Goal: Task Accomplishment & Management: Manage account settings

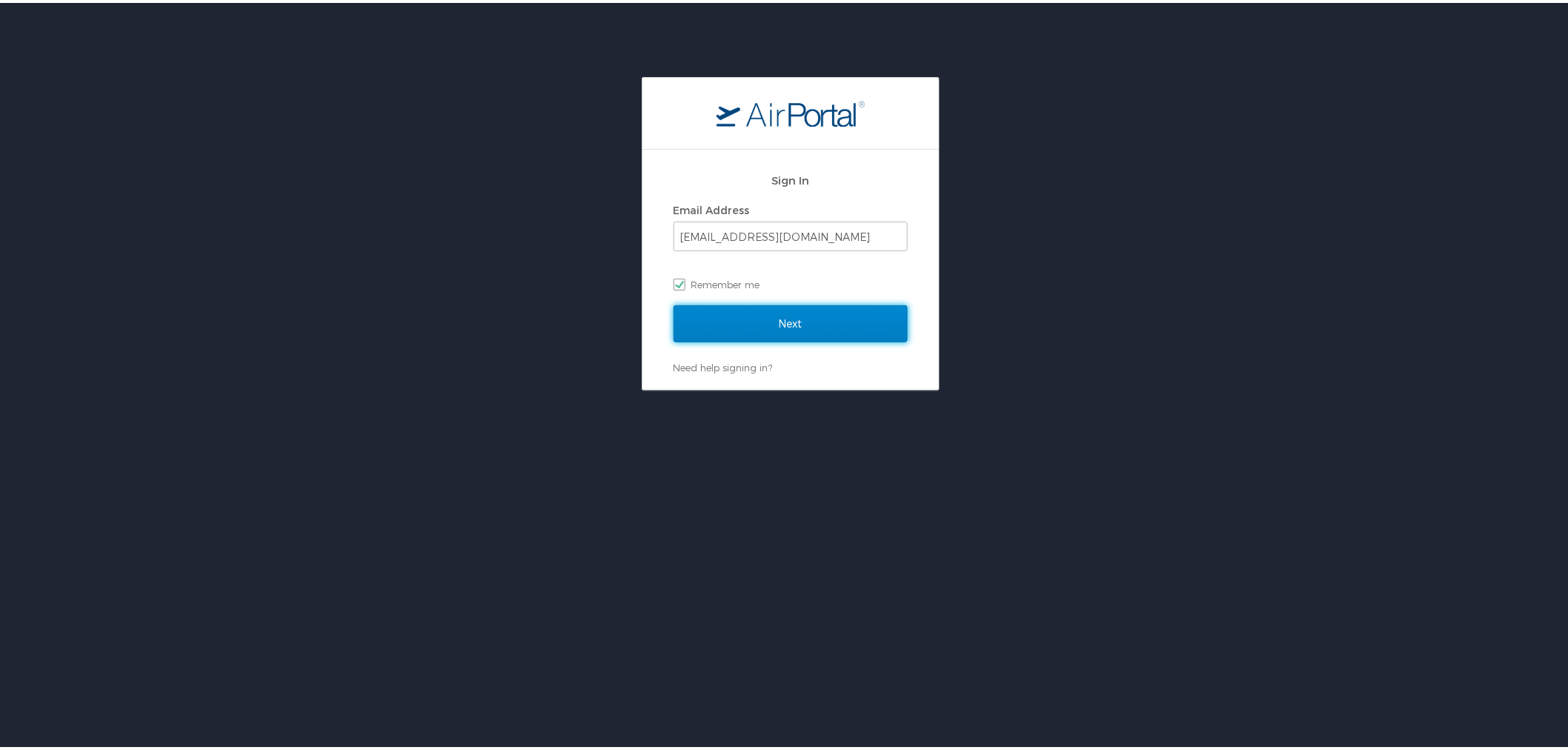
click at [798, 318] on input "Next" at bounding box center [790, 321] width 234 height 37
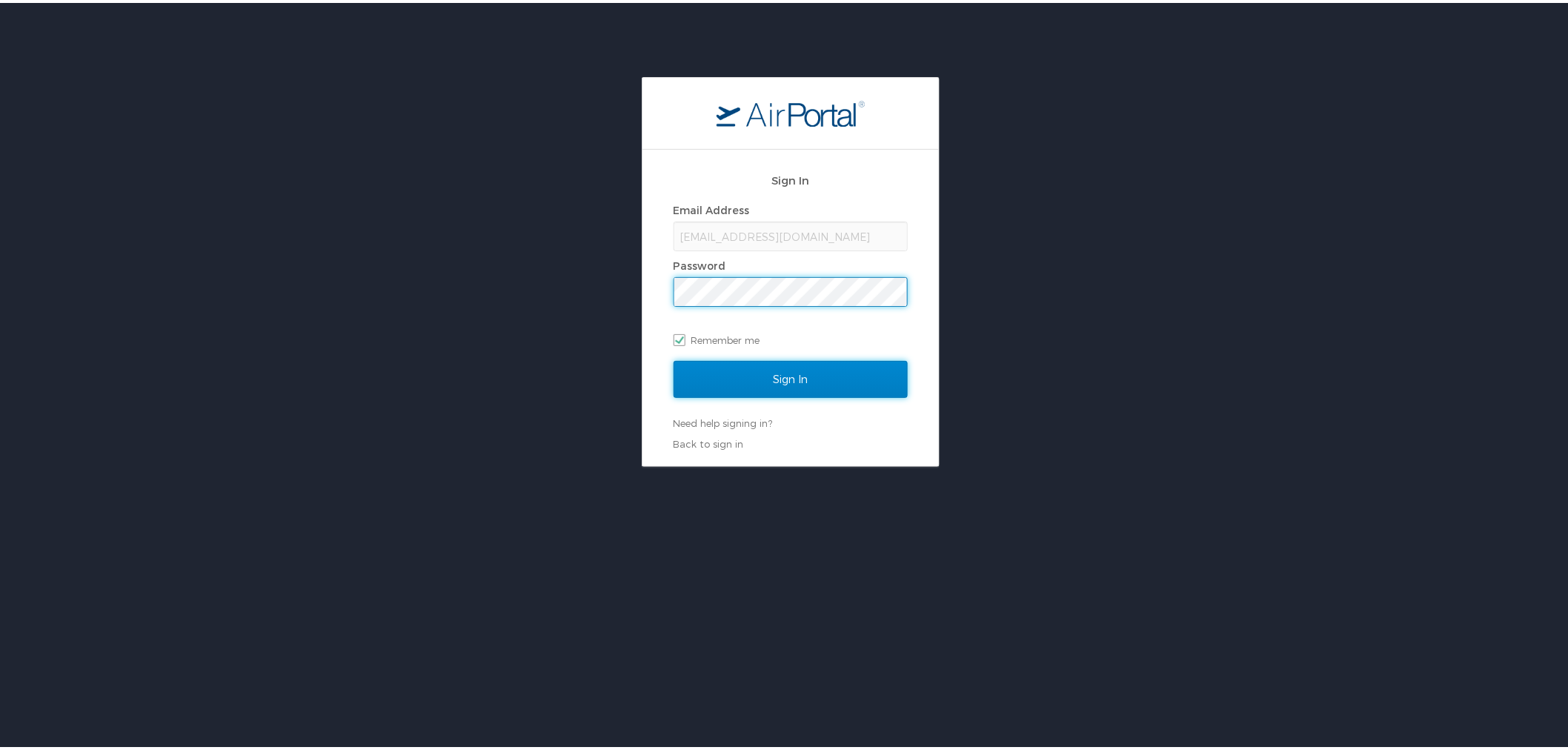
click at [820, 380] on input "Sign In" at bounding box center [790, 377] width 234 height 37
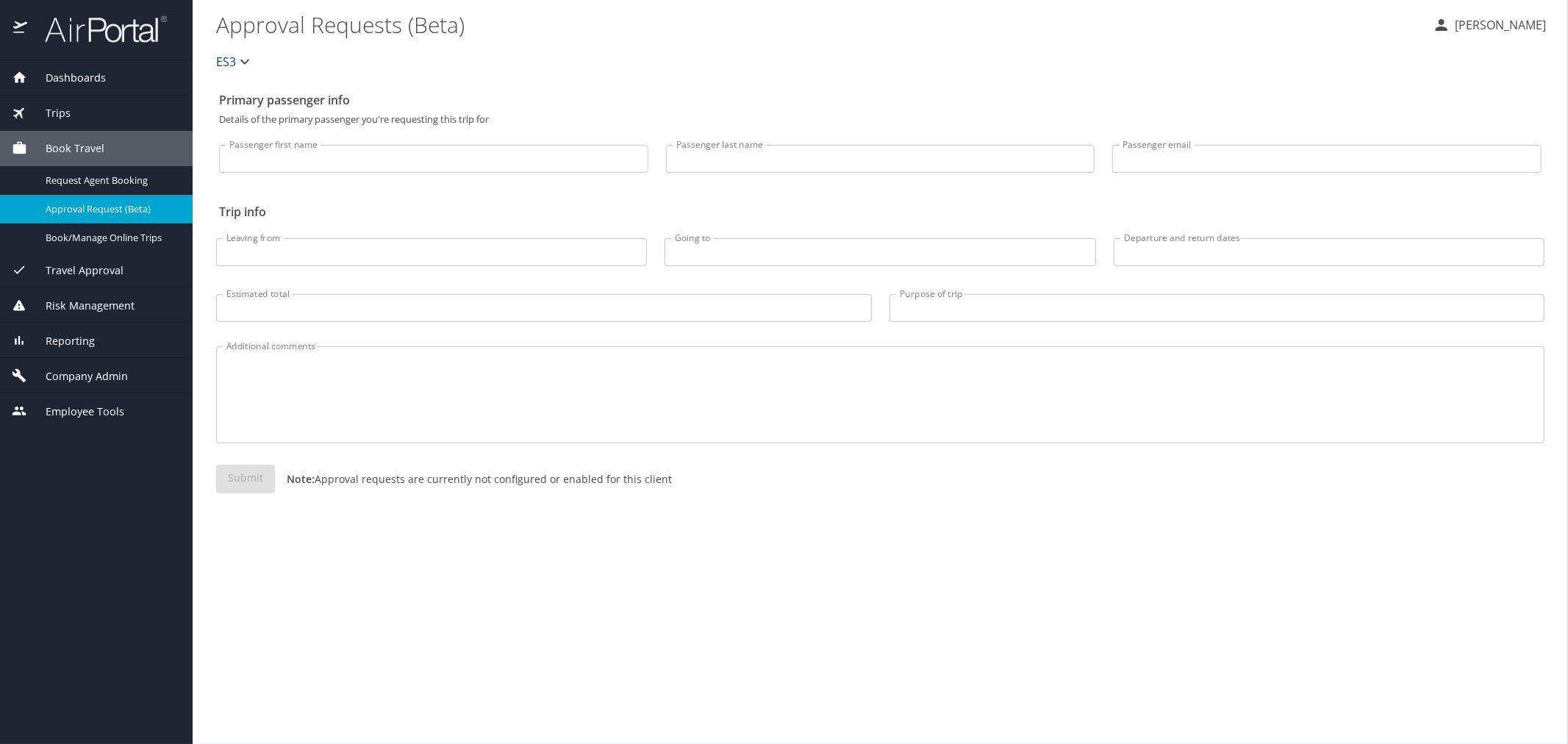
click at [94, 373] on span "Company Admin" at bounding box center [77, 376] width 101 height 16
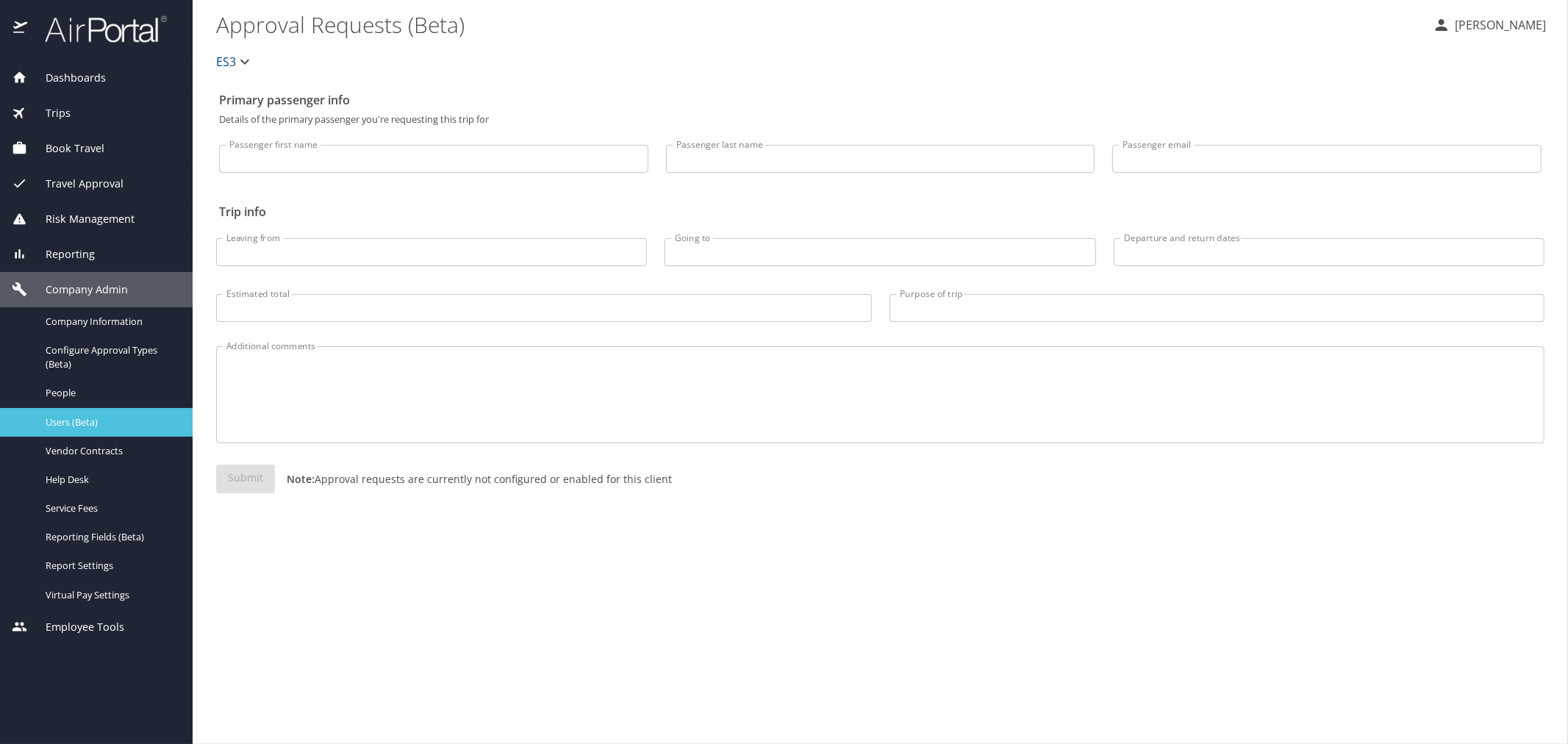
click at [100, 422] on span "Users (Beta)" at bounding box center [110, 422] width 129 height 14
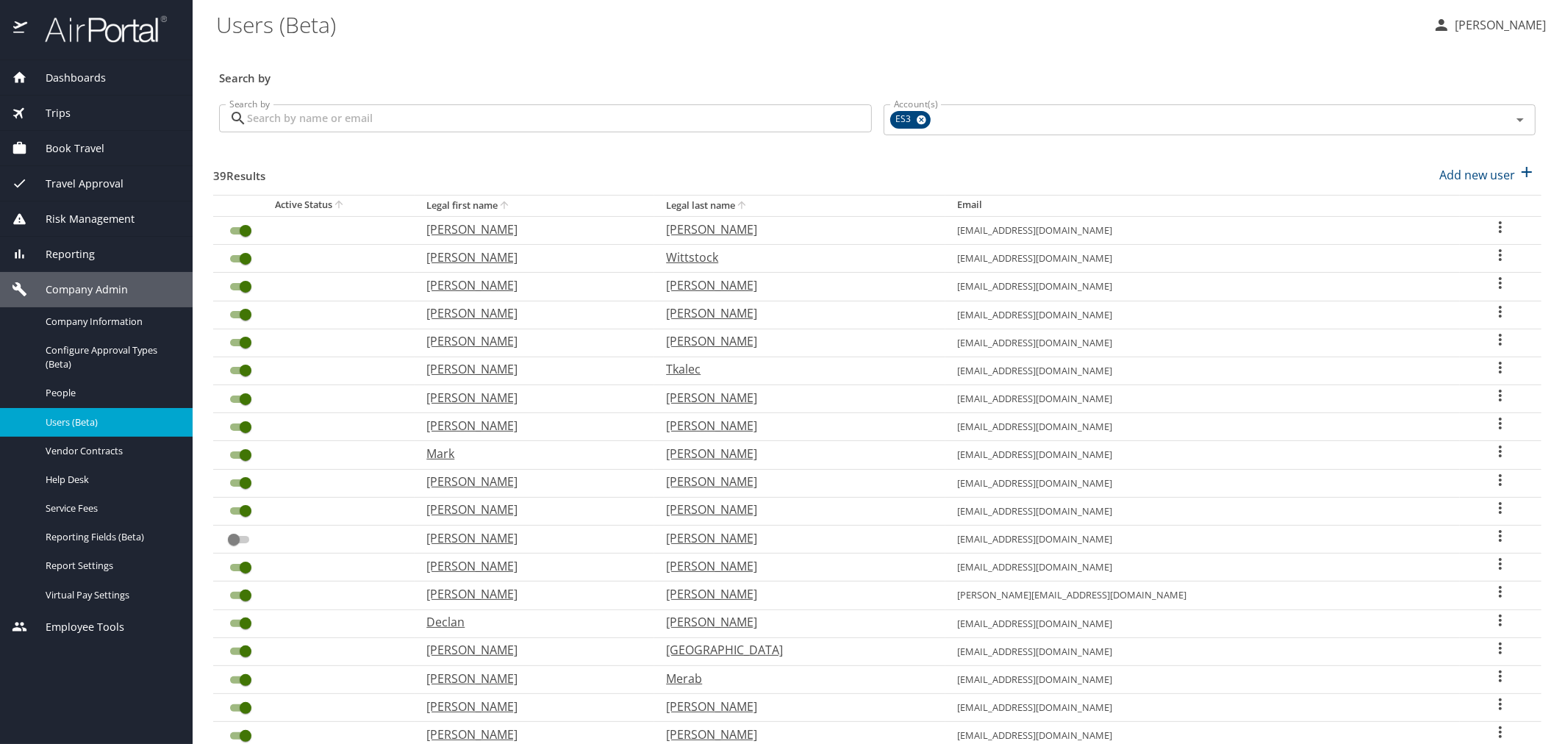
scroll to position [244, 0]
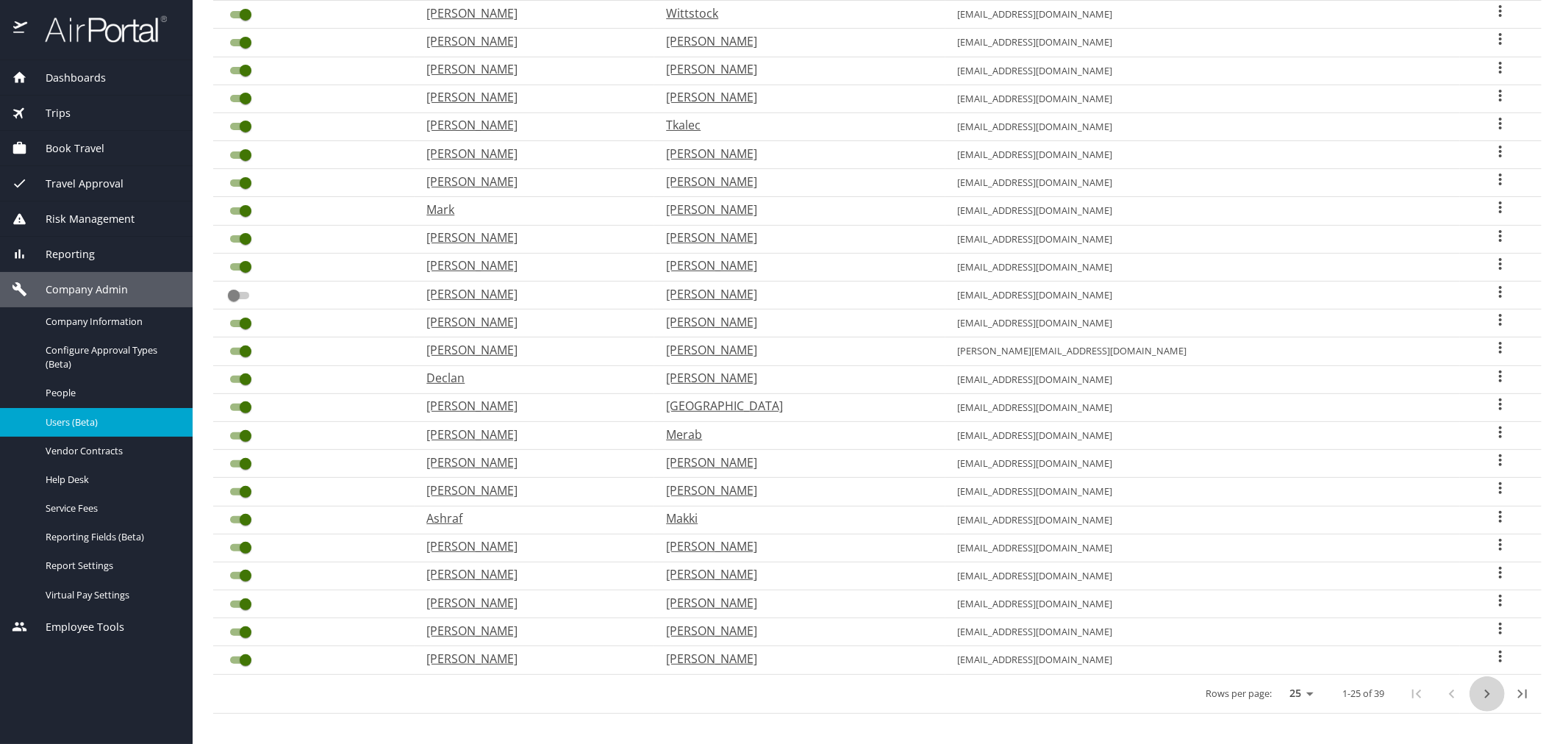
click at [1482, 690] on icon "next page" at bounding box center [1487, 694] width 18 height 18
checkbox input "true"
